Goal: Task Accomplishment & Management: Use online tool/utility

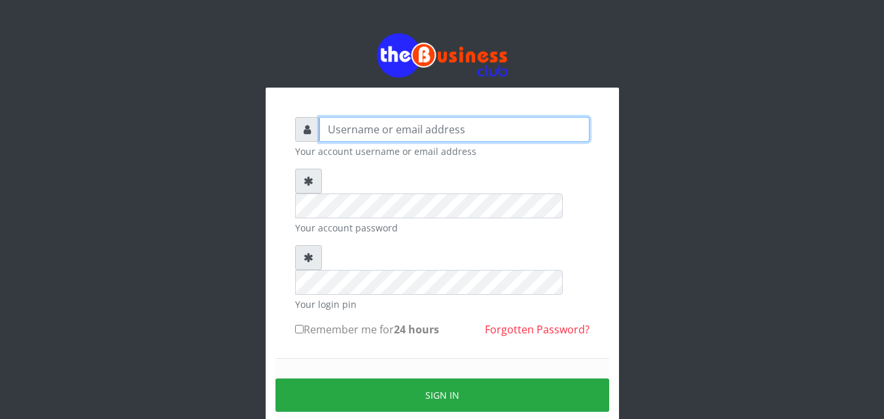
type input "kenachuks"
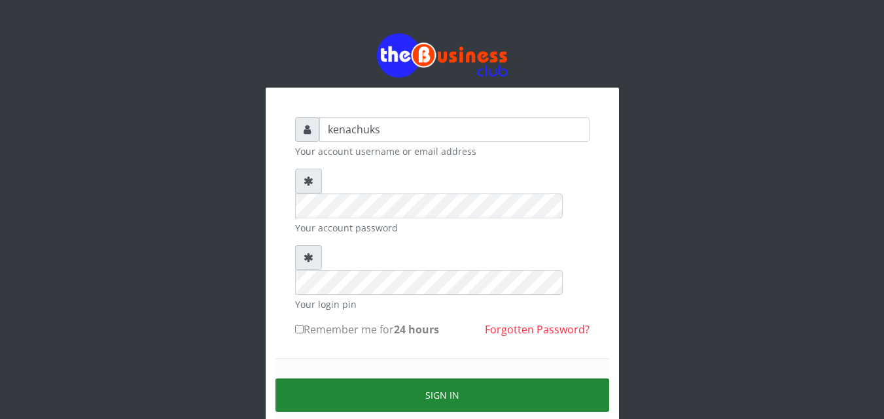
click at [435, 379] on button "Sign in" at bounding box center [442, 395] width 334 height 33
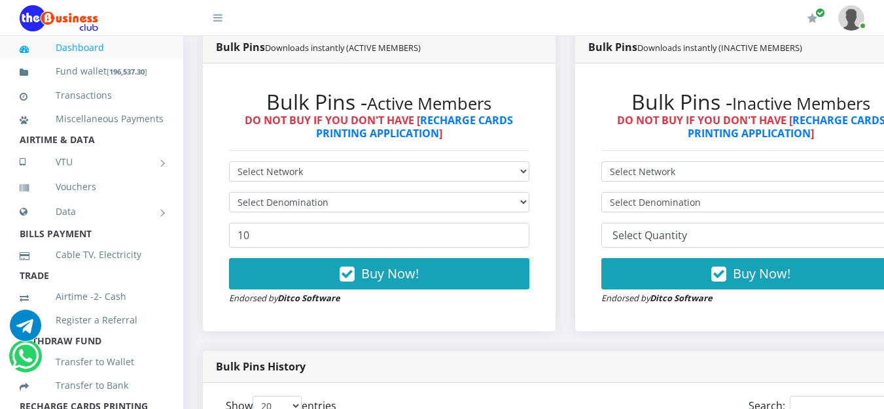
scroll to position [715, 0]
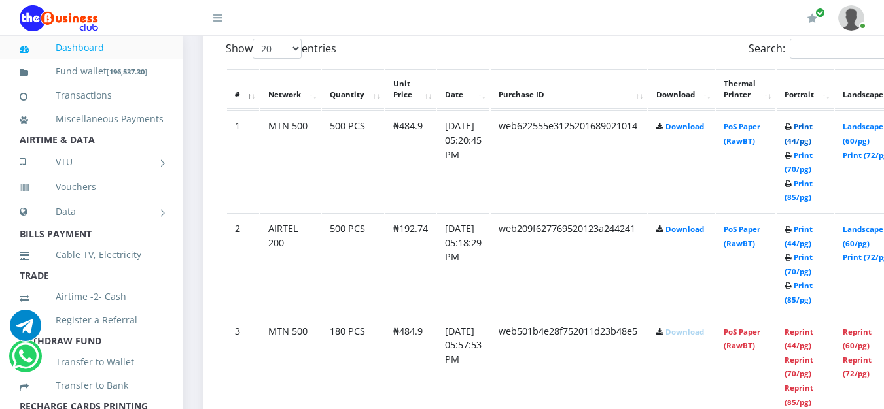
click at [812, 126] on link "Print (44/pg)" at bounding box center [798, 134] width 28 height 24
